Goal: Information Seeking & Learning: Learn about a topic

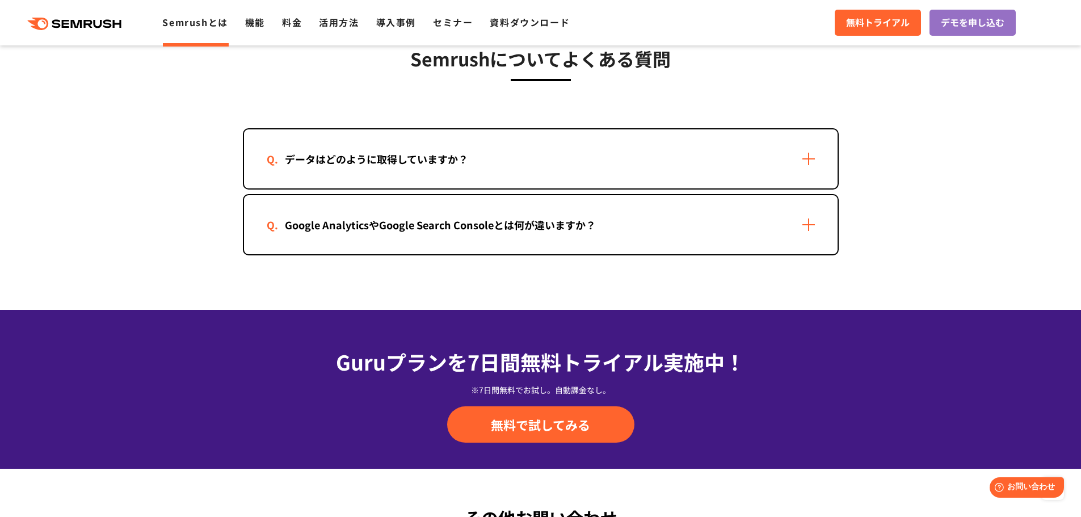
scroll to position [2327, 0]
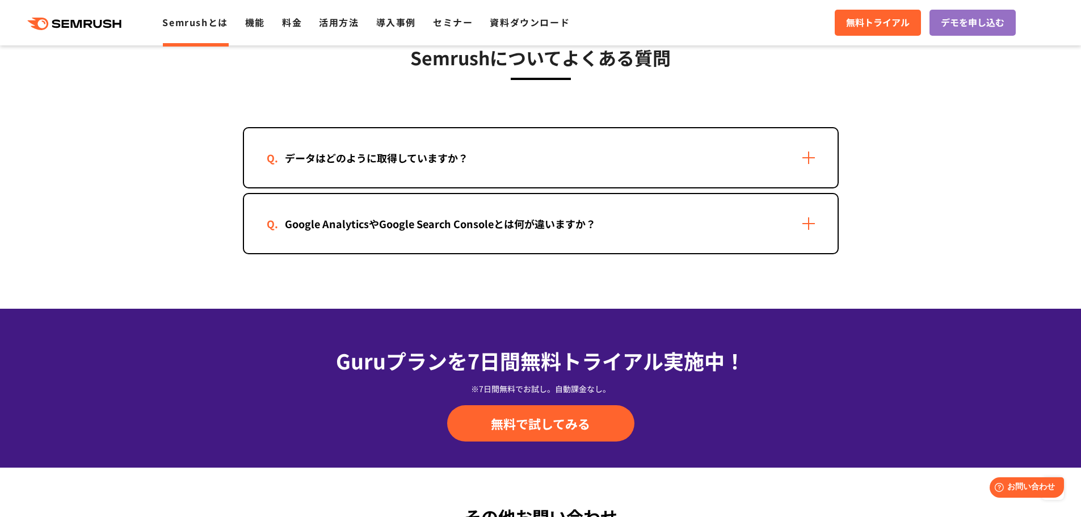
click at [305, 162] on div "データはどのように取得していますか？" at bounding box center [377, 158] width 220 height 16
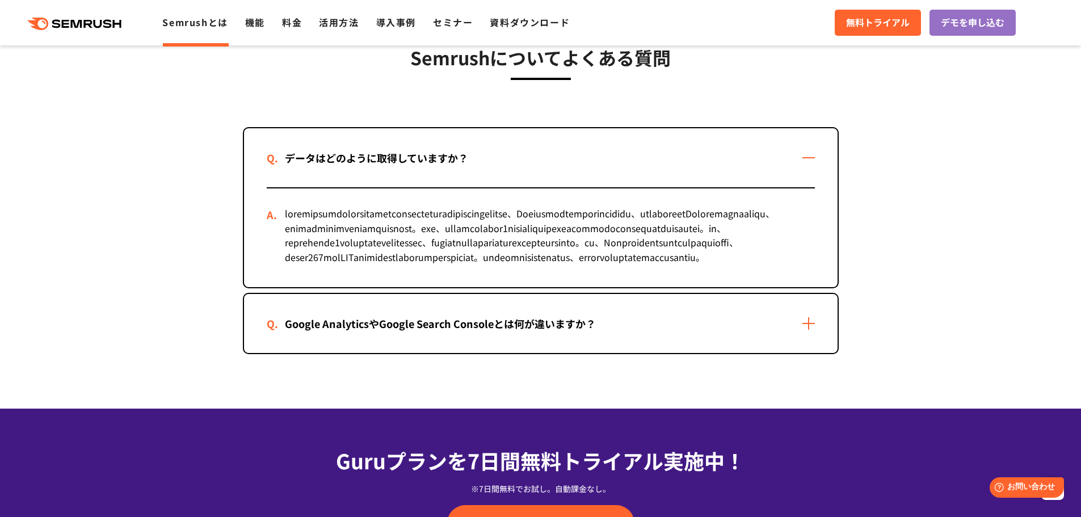
click at [352, 332] on div "Google AnalyticsやGoogle Search Consoleとは何が違いますか？" at bounding box center [440, 324] width 347 height 16
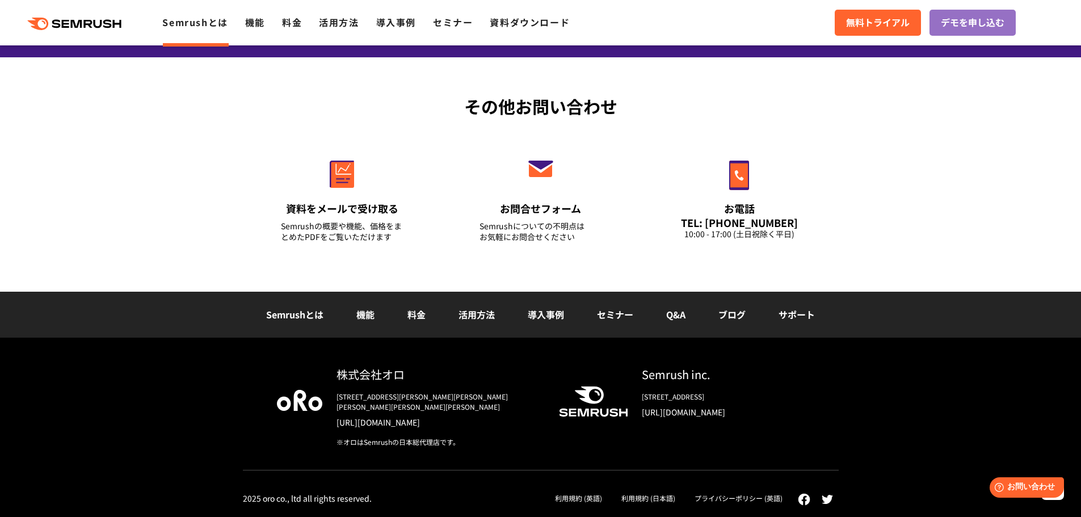
scroll to position [3000, 0]
click at [365, 321] on link "機能" at bounding box center [365, 315] width 18 height 14
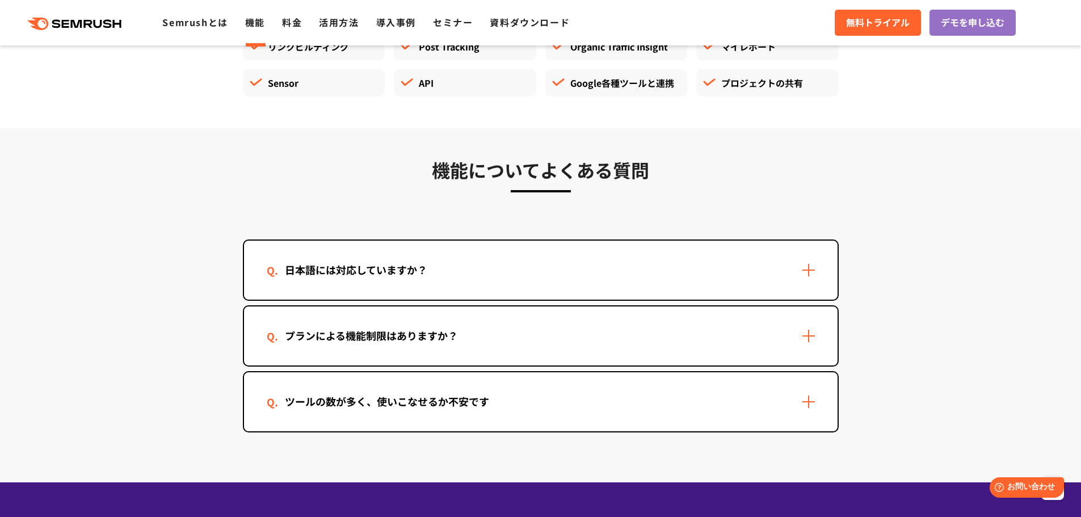
scroll to position [3348, 0]
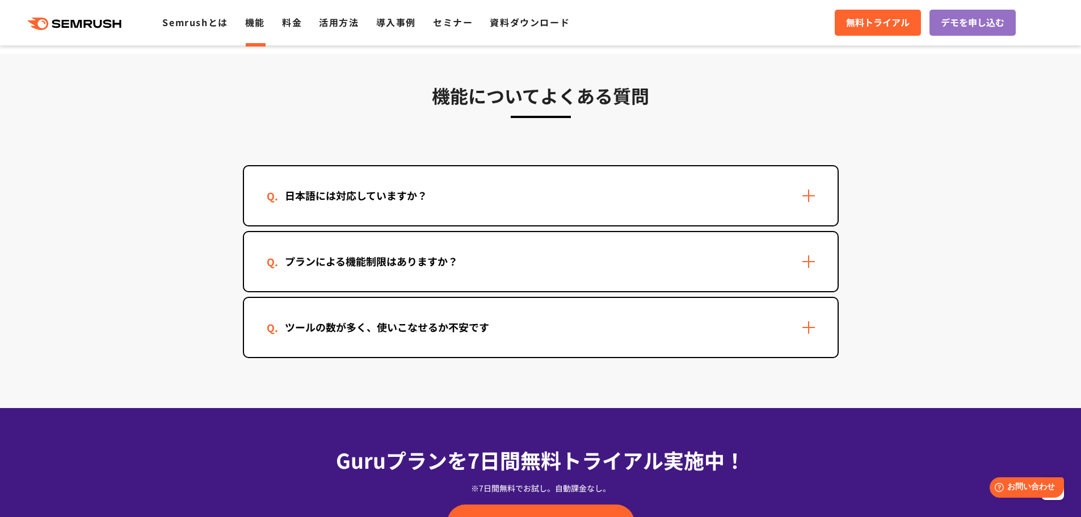
click at [317, 192] on div "日本語には対応していますか？" at bounding box center [356, 195] width 179 height 16
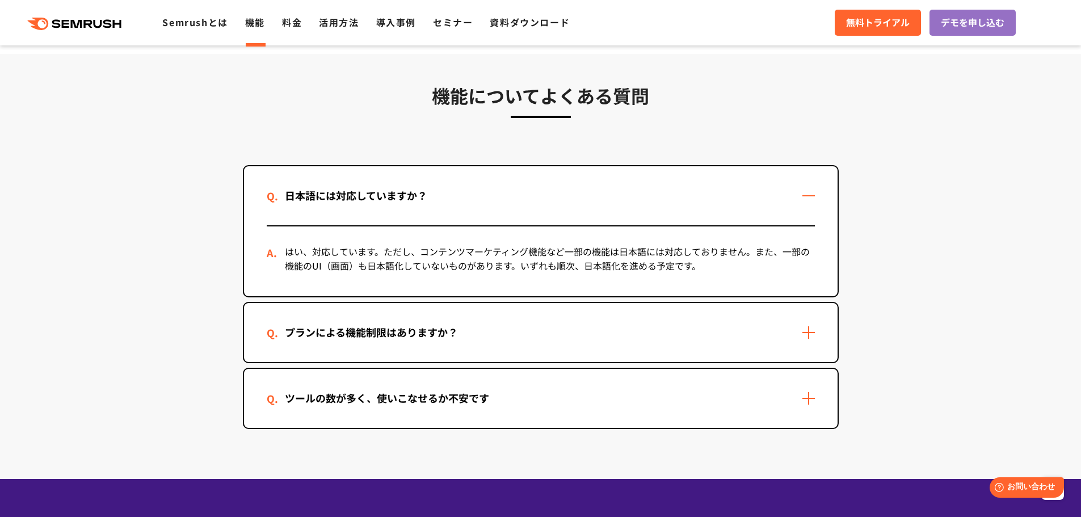
click at [288, 329] on div "プランによる機能制限はありますか？" at bounding box center [371, 332] width 209 height 16
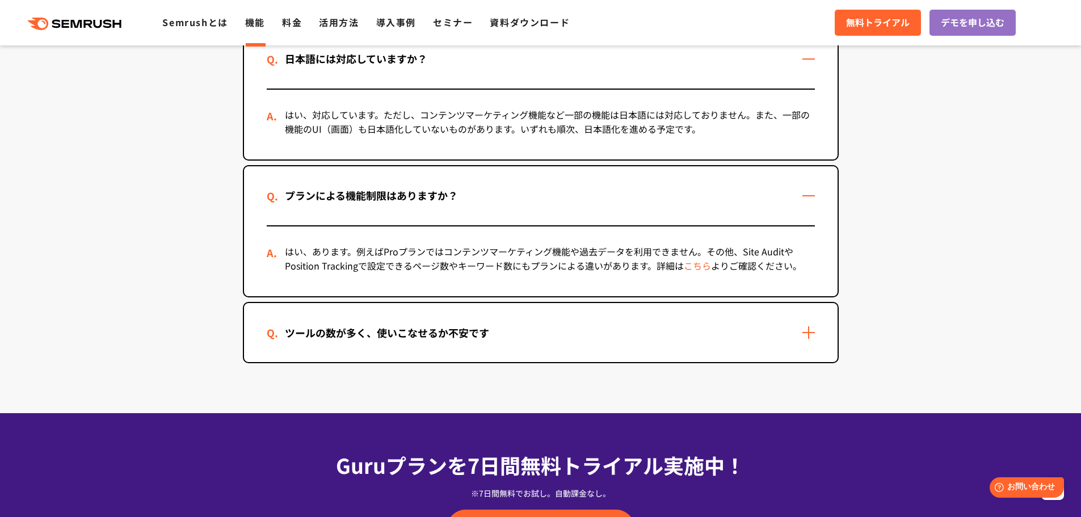
scroll to position [3518, 0]
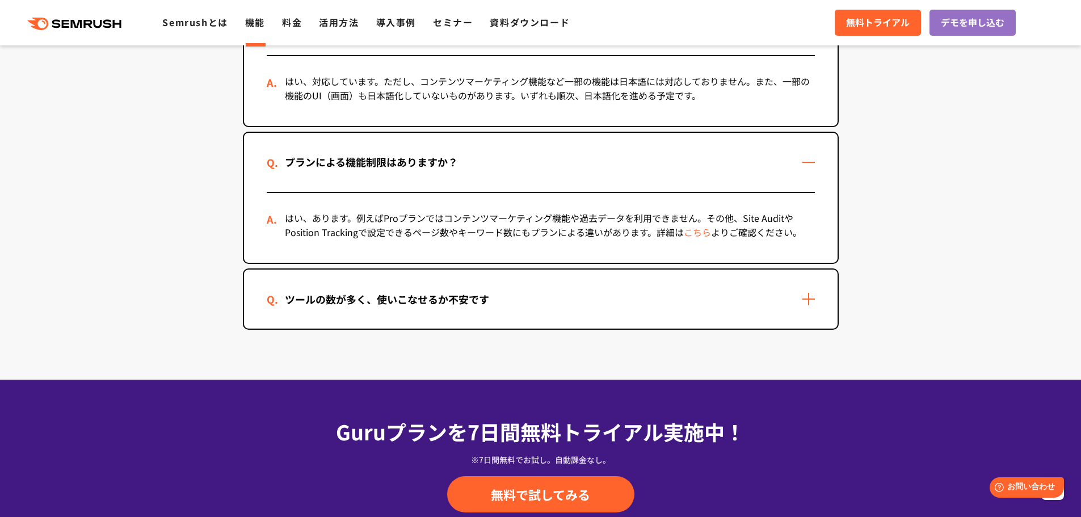
click at [348, 299] on div "ツールの数が多く、使いこなせるか不安です" at bounding box center [387, 299] width 241 height 16
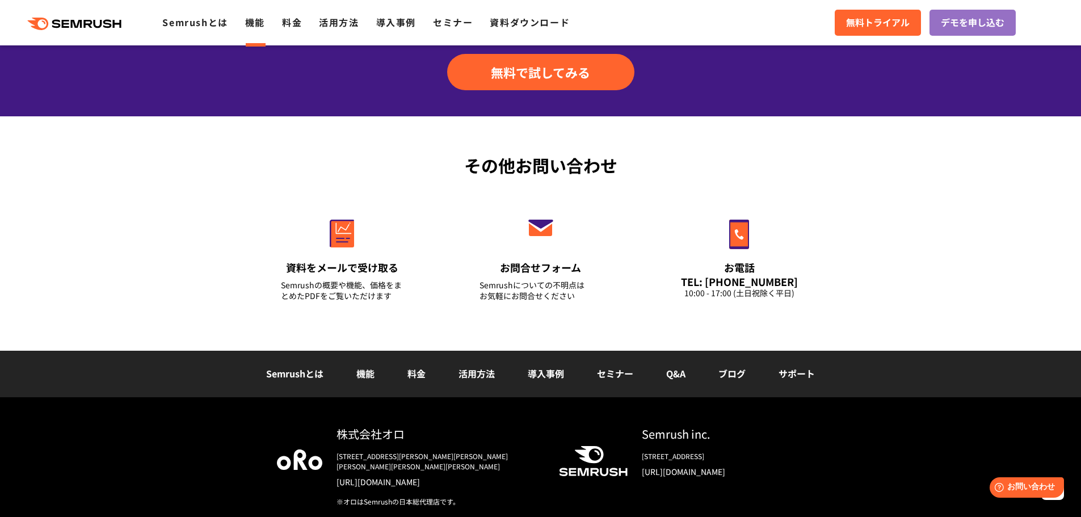
scroll to position [4086, 0]
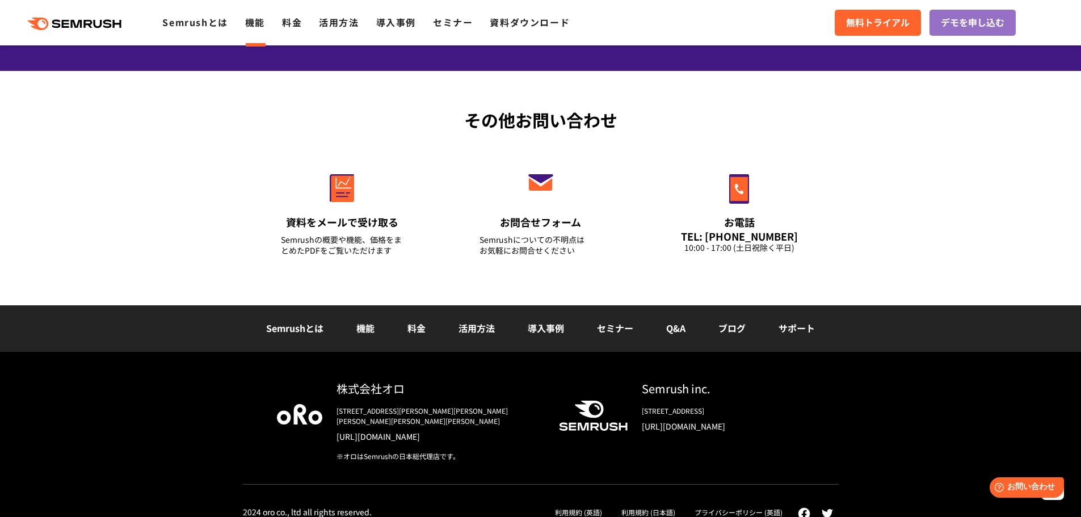
click at [117, 188] on div "その他お問い合わせ 資料をメールで受け取る Semrushの概要や機能、価格をまとめたPDFをご覧いただけます お問合せフォーム Semrushについての不明…" at bounding box center [540, 188] width 1081 height 234
